Goal: Transaction & Acquisition: Purchase product/service

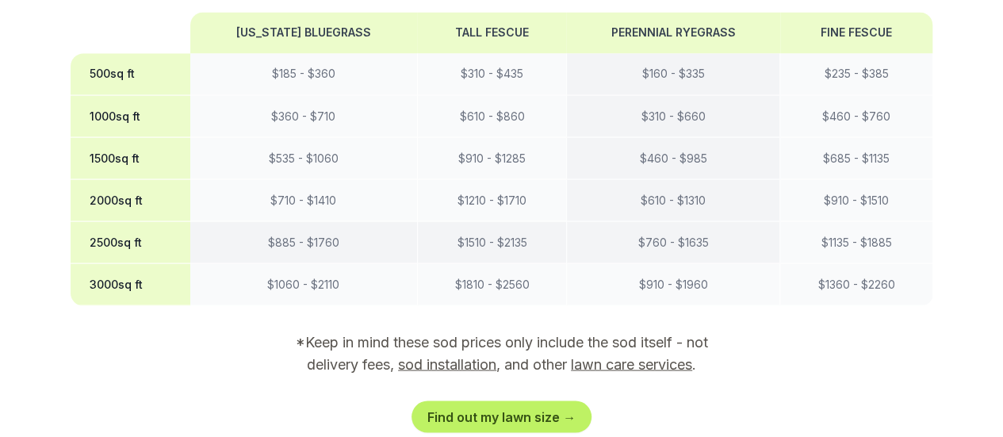
scroll to position [1571, 0]
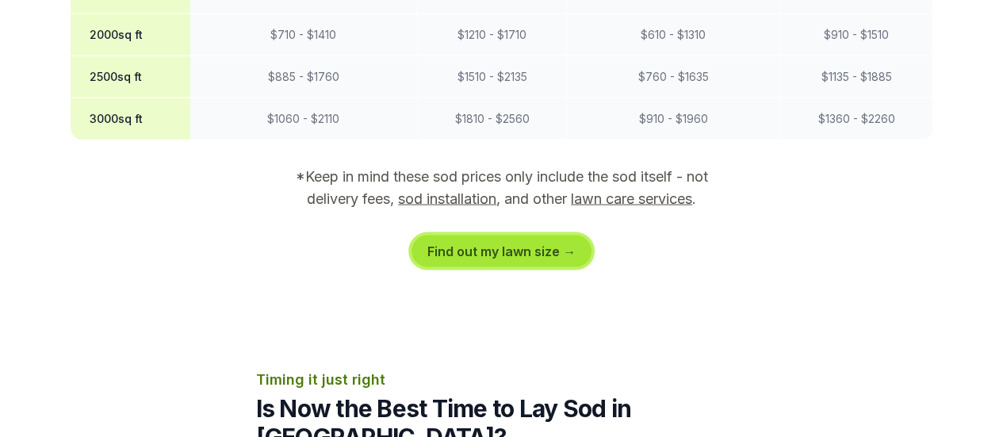
click at [515, 236] on link "Find out my lawn size →" at bounding box center [502, 252] width 180 height 32
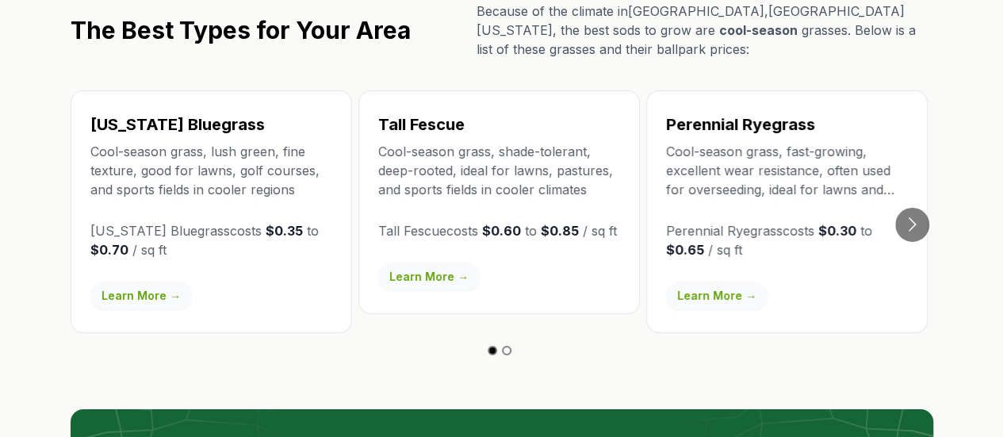
scroll to position [2752, 0]
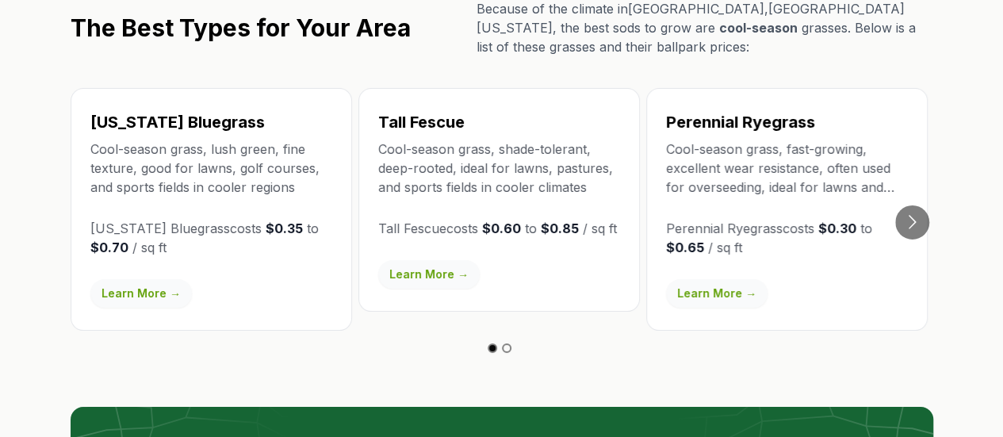
click at [710, 279] on link "Learn More →" at bounding box center [717, 293] width 102 height 29
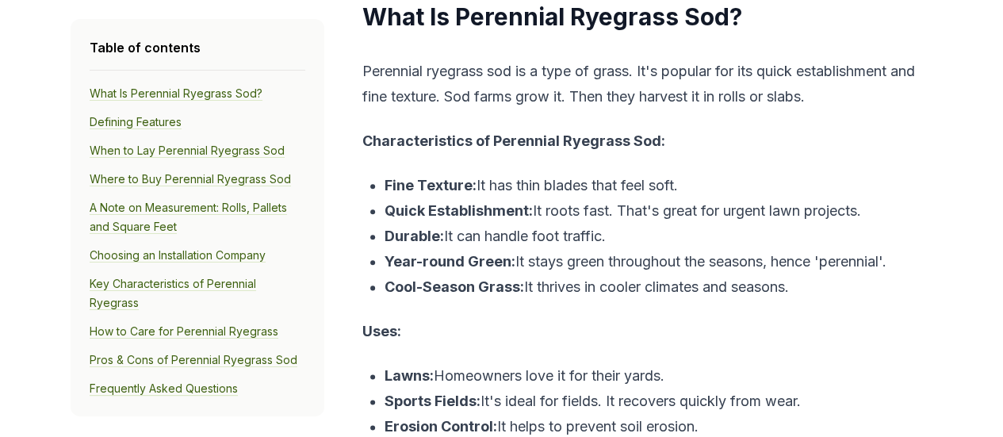
scroll to position [503, 0]
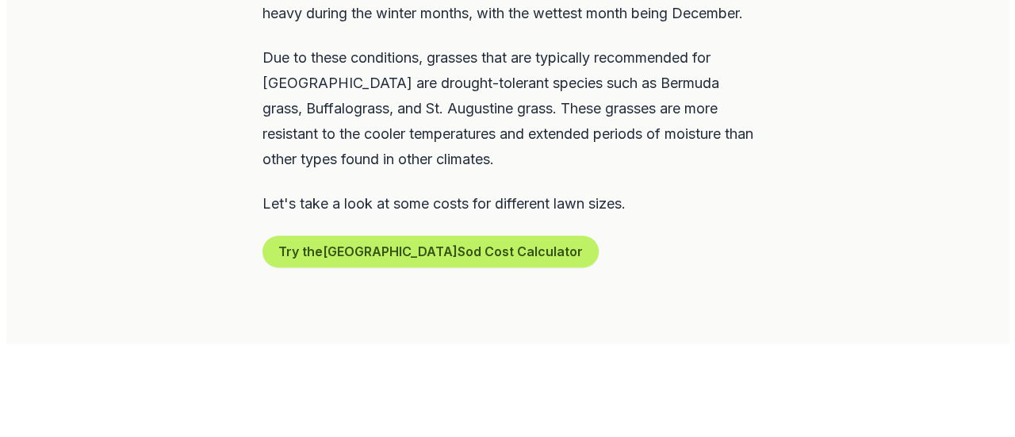
scroll to position [900, 0]
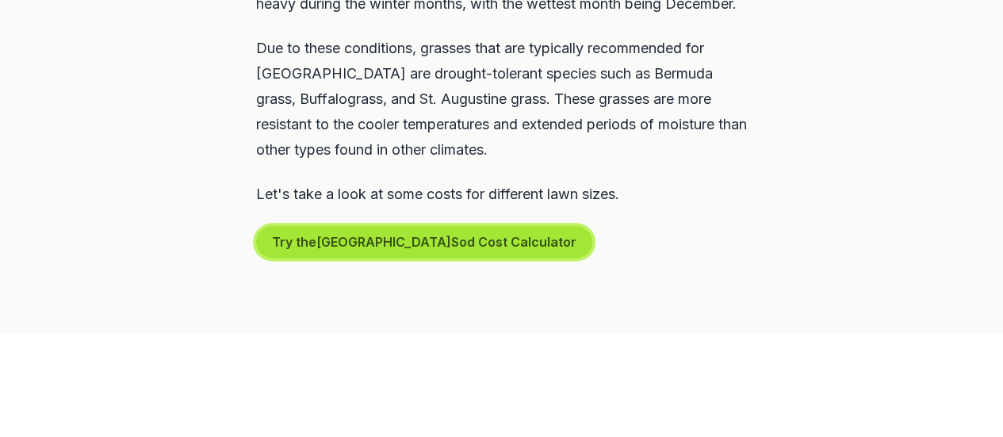
click at [378, 226] on button "Try the San Francisco Sod Cost Calculator" at bounding box center [424, 242] width 336 height 32
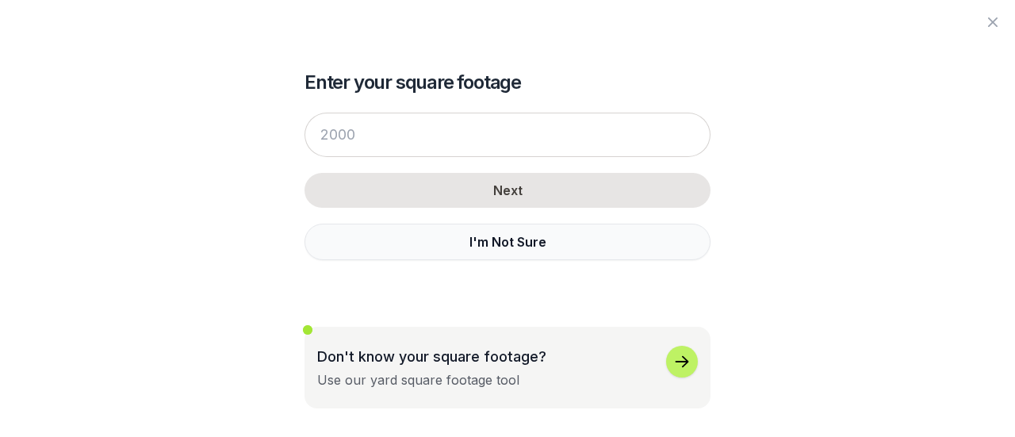
scroll to position [65, 0]
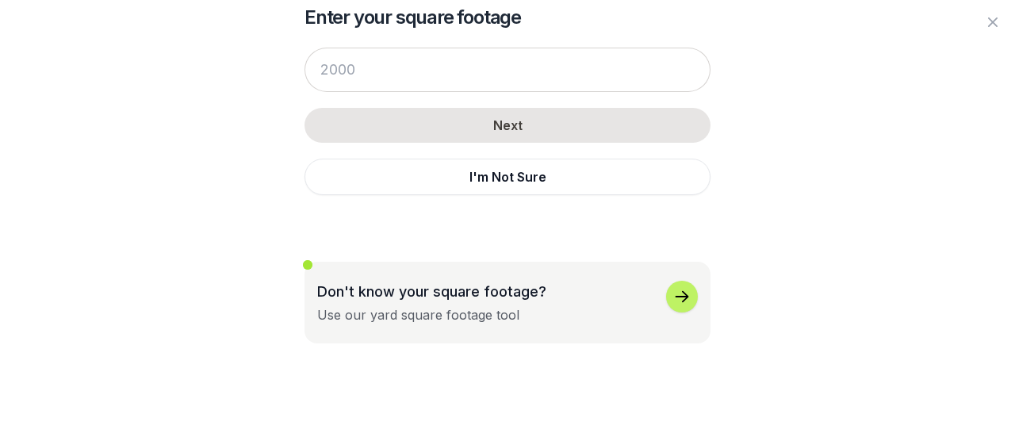
click at [507, 297] on p "Don't know your square footage?" at bounding box center [431, 291] width 229 height 21
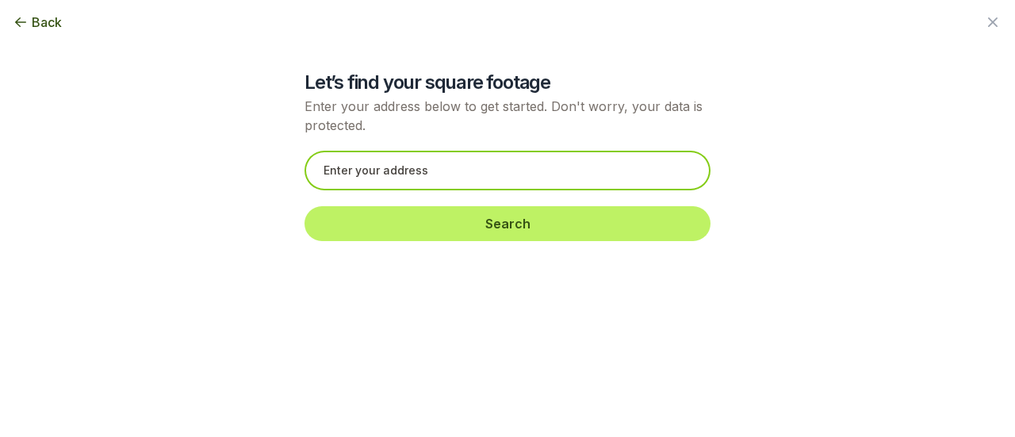
click at [411, 169] on input "text" at bounding box center [508, 171] width 406 height 40
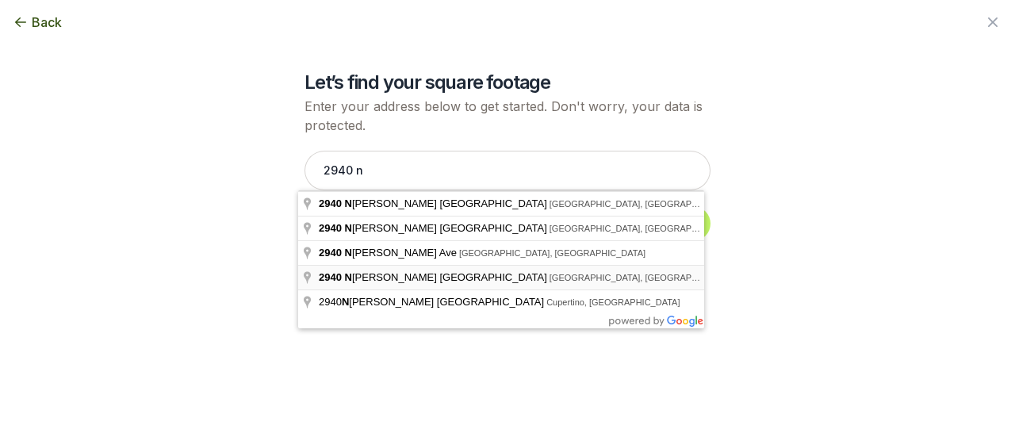
type input "[STREET_ADDRESS]"
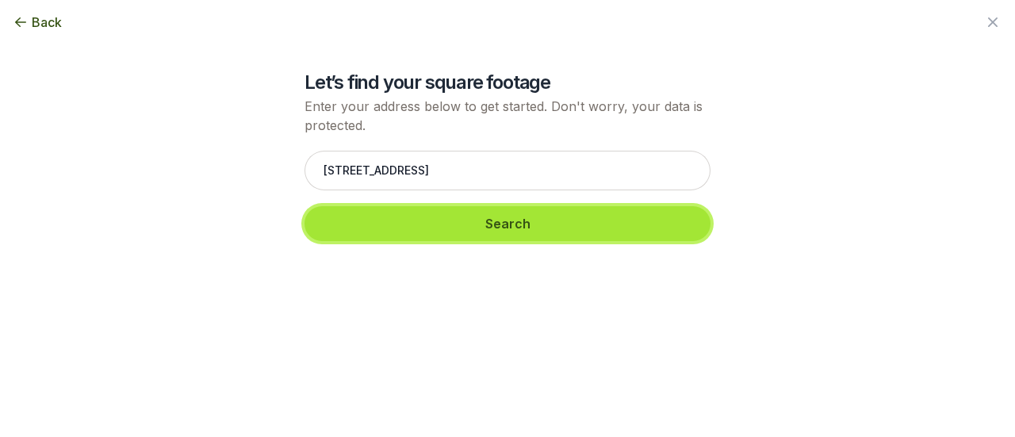
click at [504, 218] on button "Search" at bounding box center [508, 223] width 406 height 35
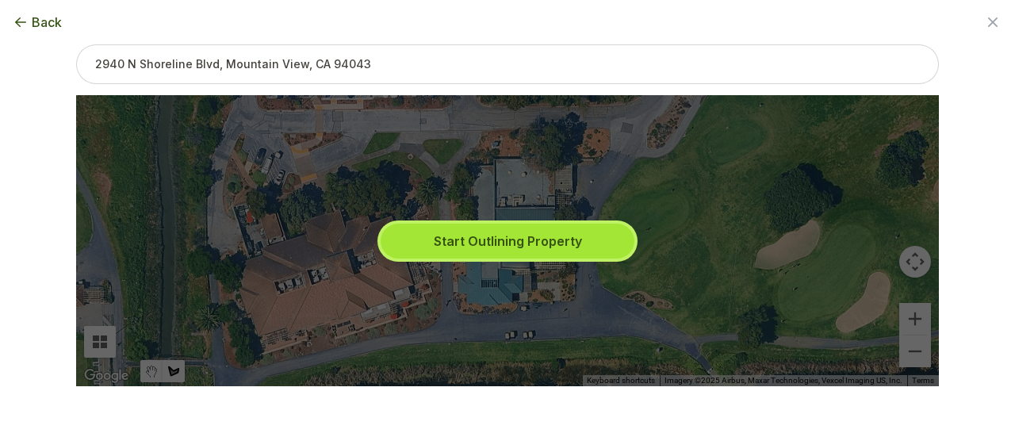
click at [514, 246] on button "Start Outlining Property" at bounding box center [508, 241] width 254 height 35
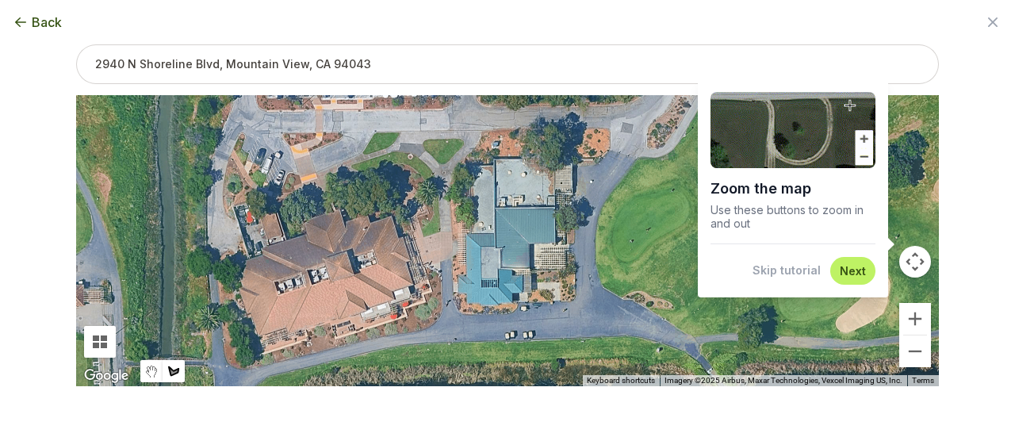
click at [800, 267] on button "Skip tutorial" at bounding box center [787, 271] width 68 height 16
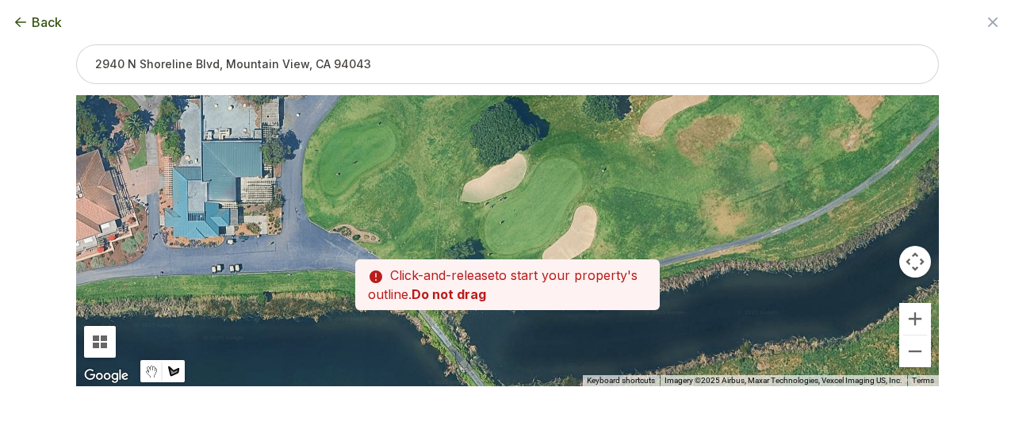
drag, startPoint x: 765, startPoint y: 258, endPoint x: 470, endPoint y: 190, distance: 302.8
click at [470, 190] on div at bounding box center [507, 240] width 863 height 291
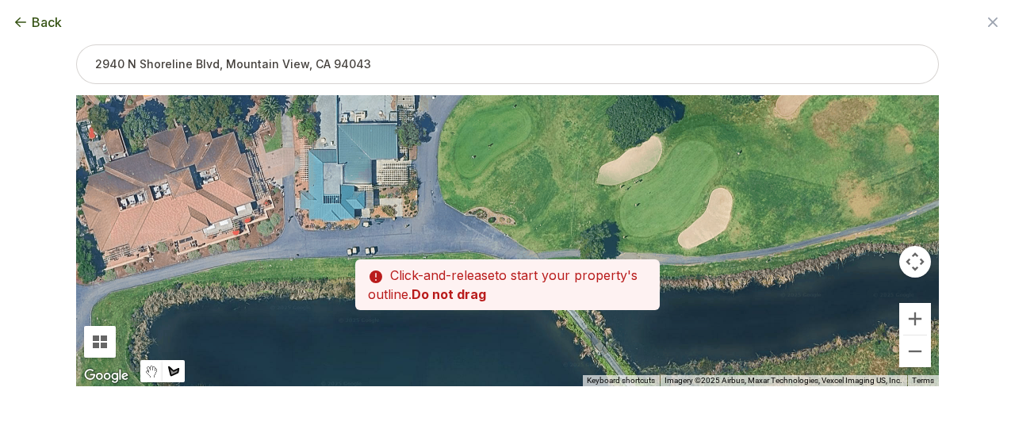
drag, startPoint x: 562, startPoint y: 173, endPoint x: 697, endPoint y: 159, distance: 136.3
click at [697, 159] on div at bounding box center [507, 240] width 863 height 291
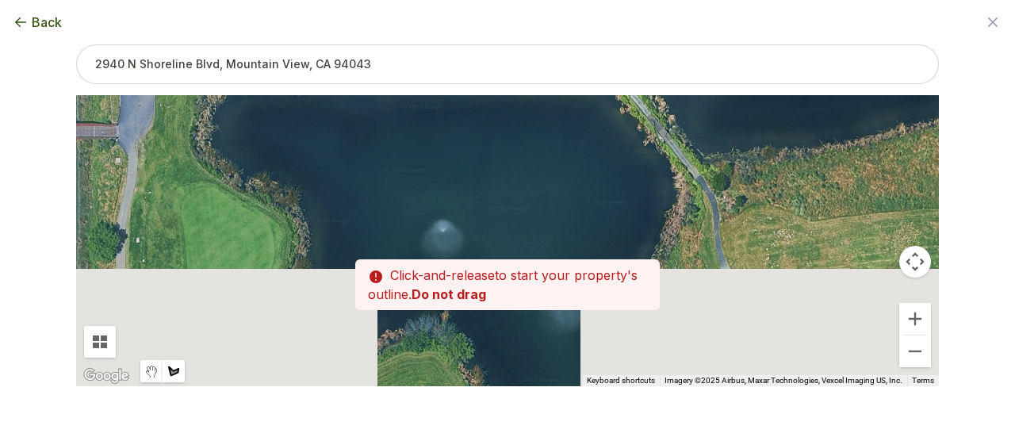
drag, startPoint x: 330, startPoint y: 326, endPoint x: 393, endPoint y: 106, distance: 228.7
click at [393, 106] on div at bounding box center [507, 240] width 863 height 291
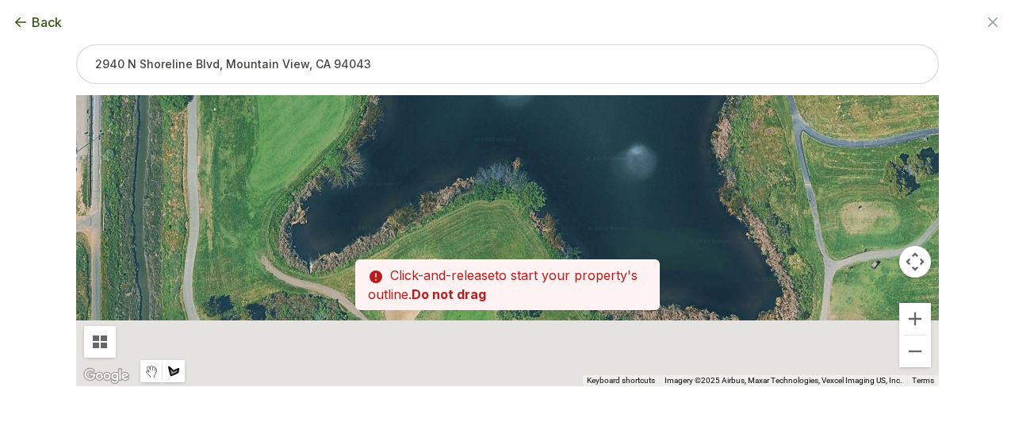
click at [428, 68] on div "Zoom the map Use these buttons to zoom in and out Skip tutorial Next To navigat…" at bounding box center [507, 189] width 863 height 291
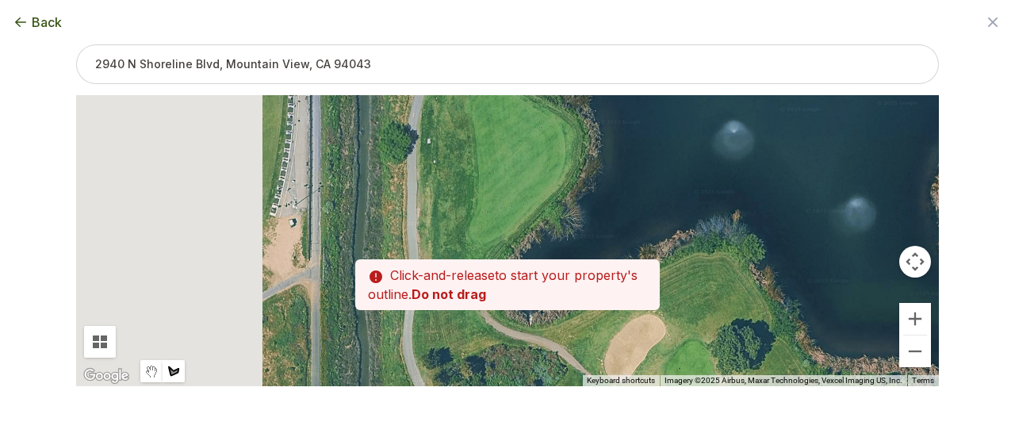
drag, startPoint x: 754, startPoint y: 167, endPoint x: 536, endPoint y: 94, distance: 229.0
click at [536, 95] on div at bounding box center [507, 240] width 863 height 291
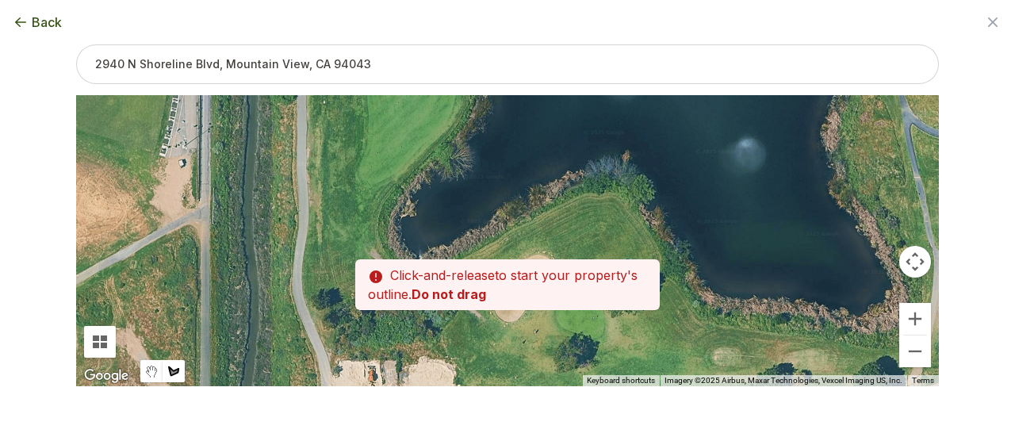
drag, startPoint x: 471, startPoint y: 299, endPoint x: 473, endPoint y: 288, distance: 11.2
click at [473, 288] on div "Zoom the map Use these buttons to zoom in and out Skip tutorial Next To navigat…" at bounding box center [507, 189] width 863 height 291
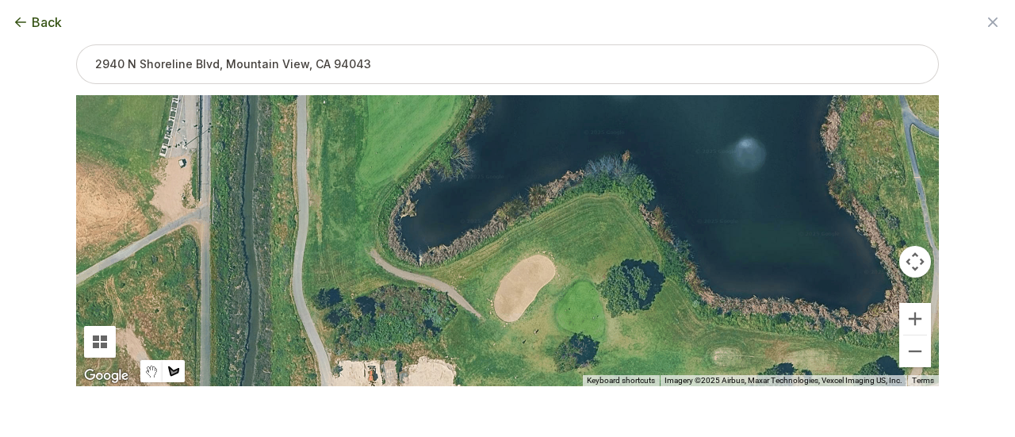
click at [554, 243] on div at bounding box center [507, 240] width 863 height 291
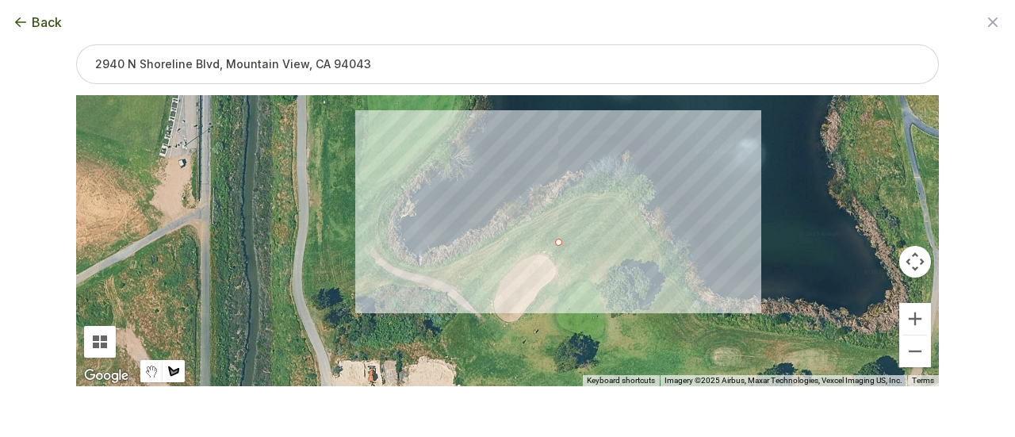
click at [517, 244] on div at bounding box center [507, 240] width 863 height 291
click at [489, 267] on div at bounding box center [507, 240] width 863 height 291
click at [477, 295] on div at bounding box center [507, 240] width 863 height 291
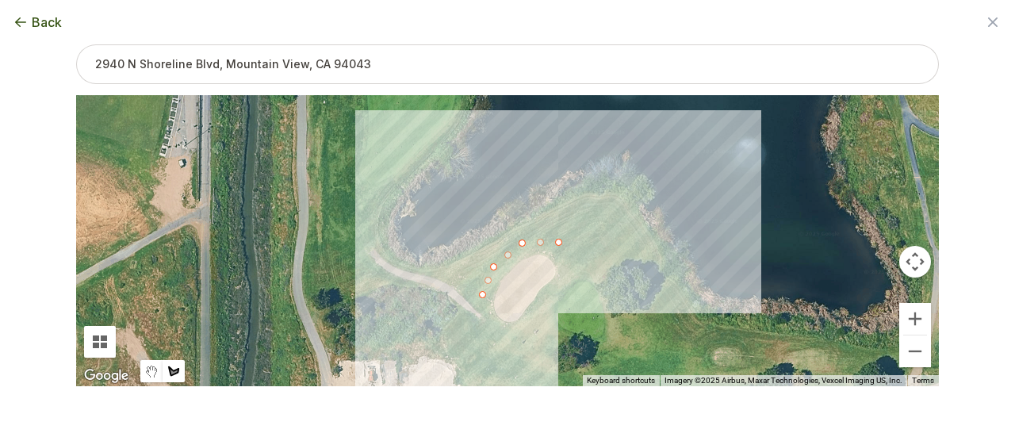
click at [480, 321] on div at bounding box center [507, 240] width 863 height 291
click at [498, 334] on div at bounding box center [507, 240] width 863 height 291
click at [524, 331] on div at bounding box center [507, 240] width 863 height 291
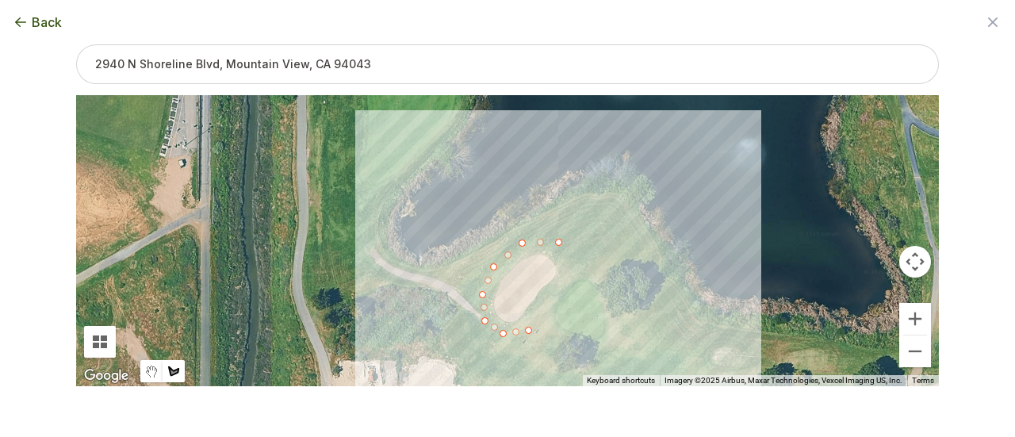
click at [552, 296] on div at bounding box center [507, 240] width 863 height 291
click at [571, 264] on div at bounding box center [507, 240] width 863 height 291
click at [556, 243] on div at bounding box center [507, 240] width 863 height 291
type input "5496"
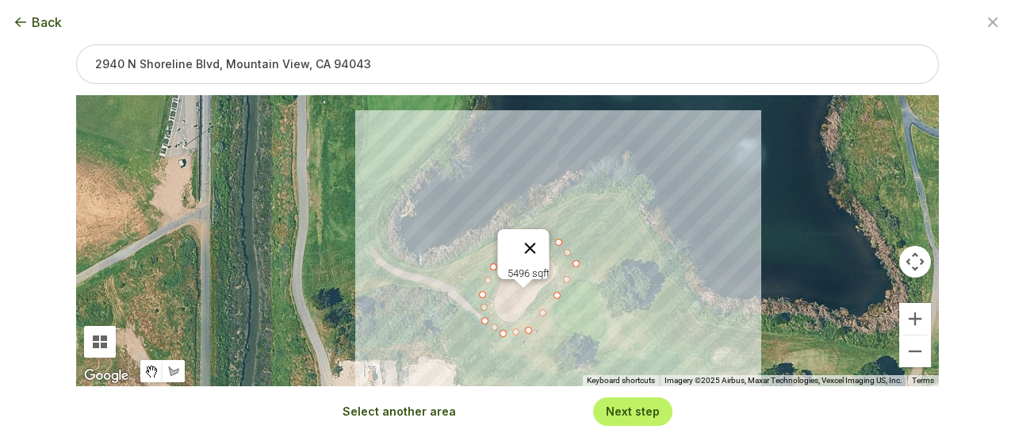
click at [536, 237] on button "Close" at bounding box center [531, 248] width 38 height 38
